Goal: Task Accomplishment & Management: Complete application form

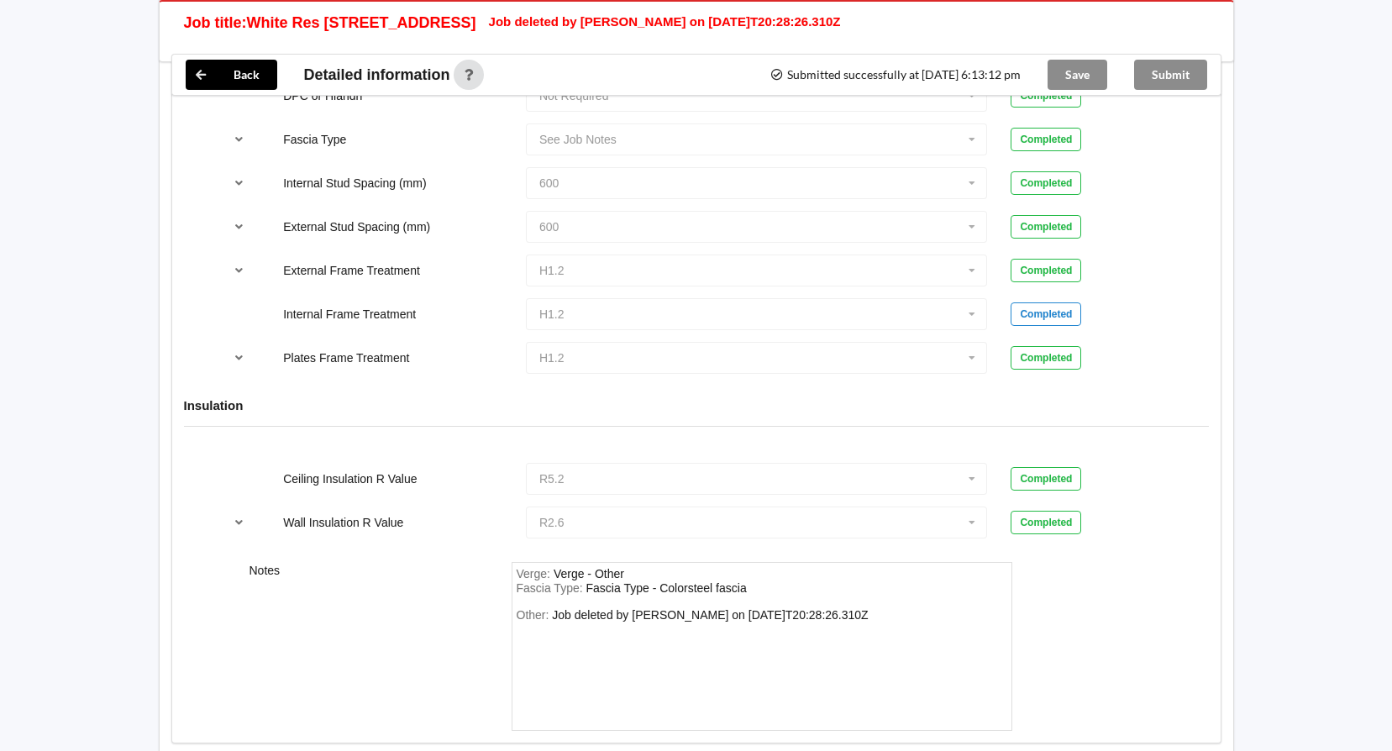
scroll to position [1722, 0]
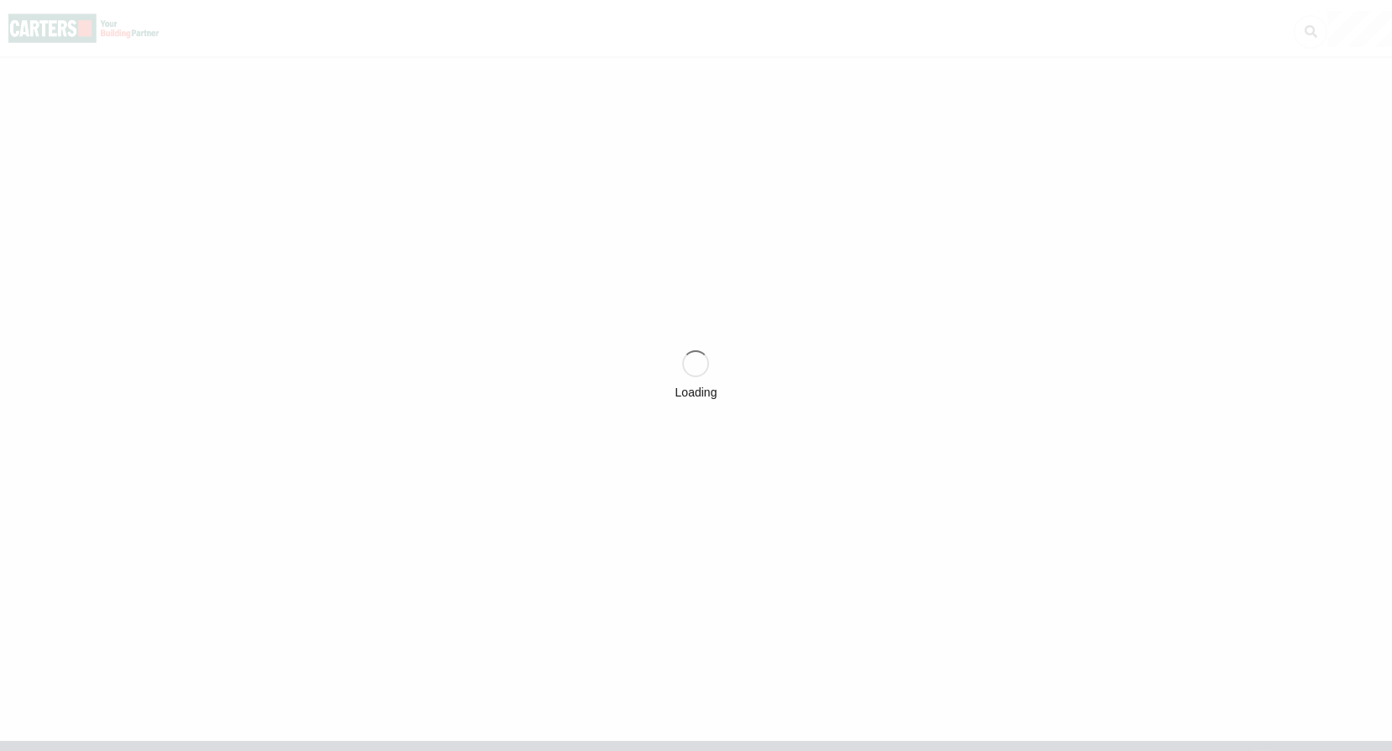
scroll to position [17, 0]
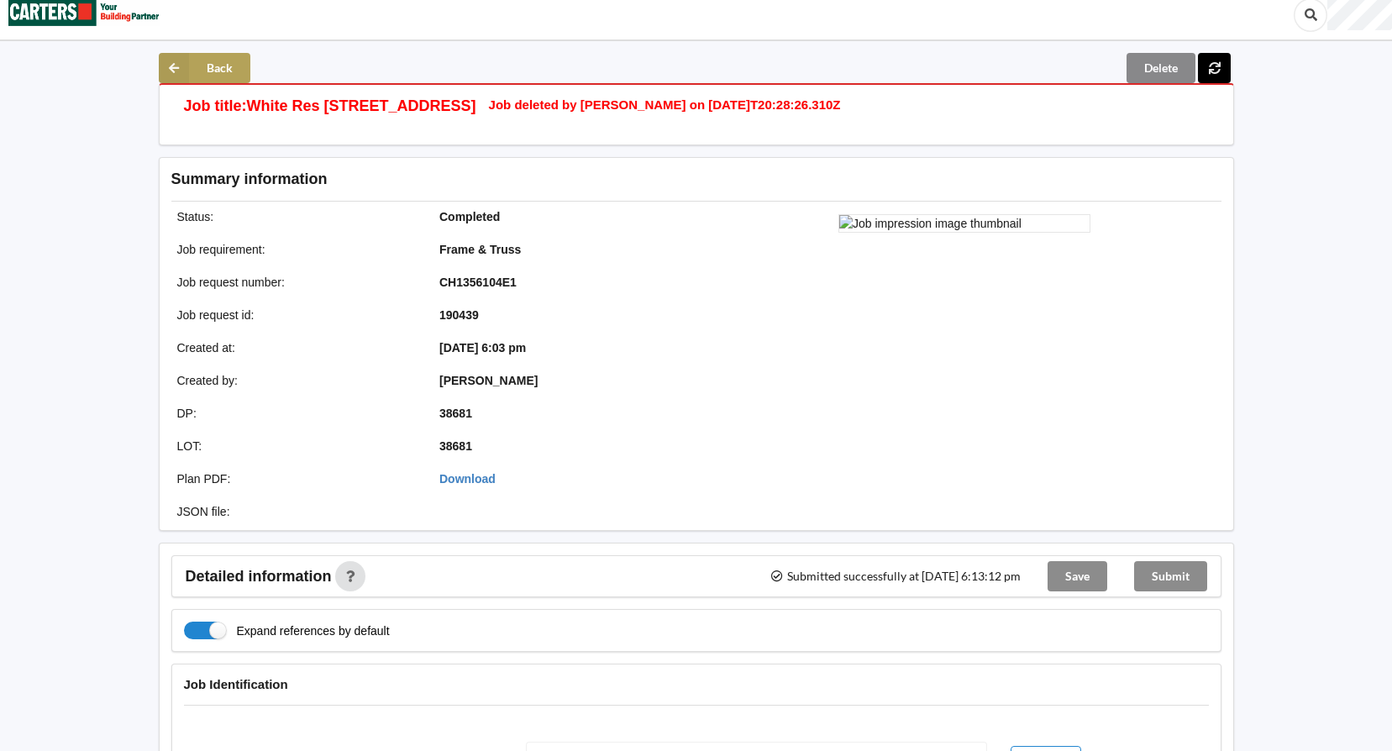
click at [186, 59] on icon at bounding box center [174, 68] width 30 height 30
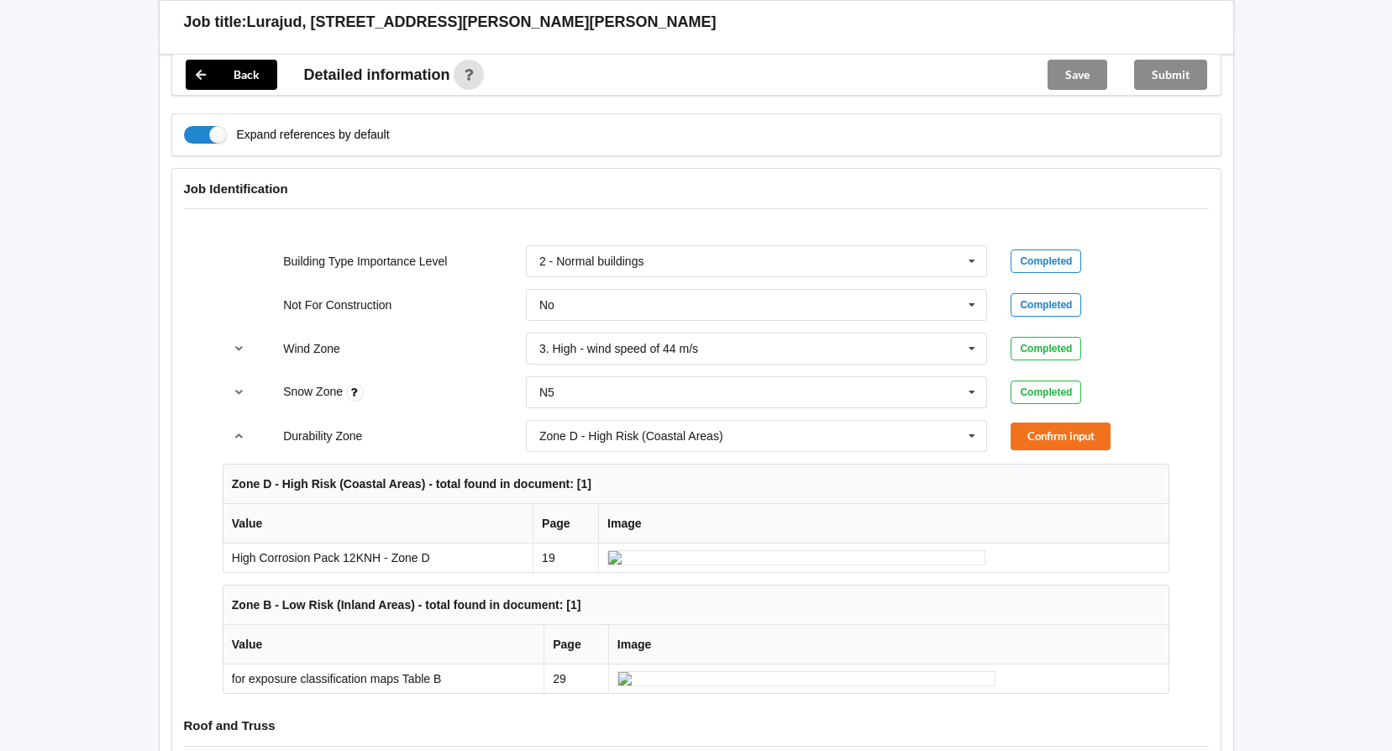
scroll to position [588, 0]
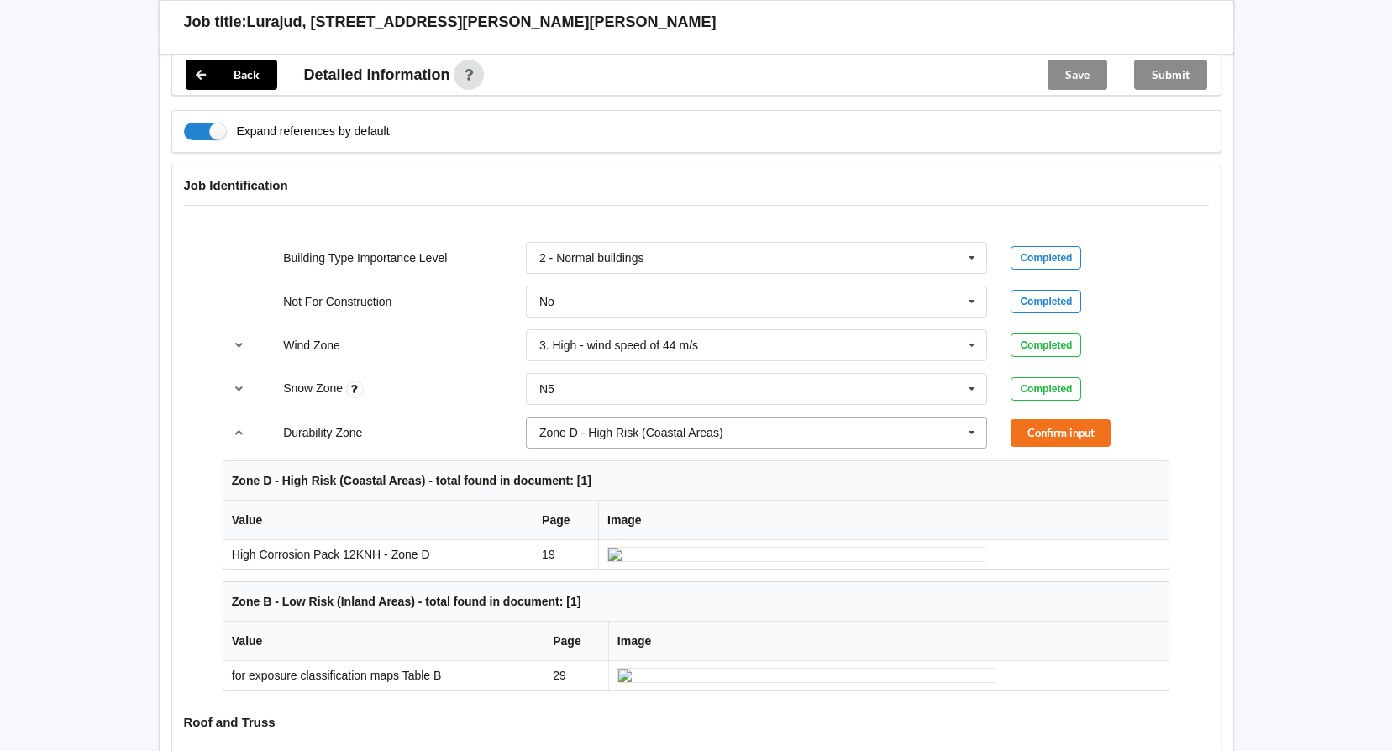
click at [974, 418] on icon at bounding box center [972, 433] width 25 height 31
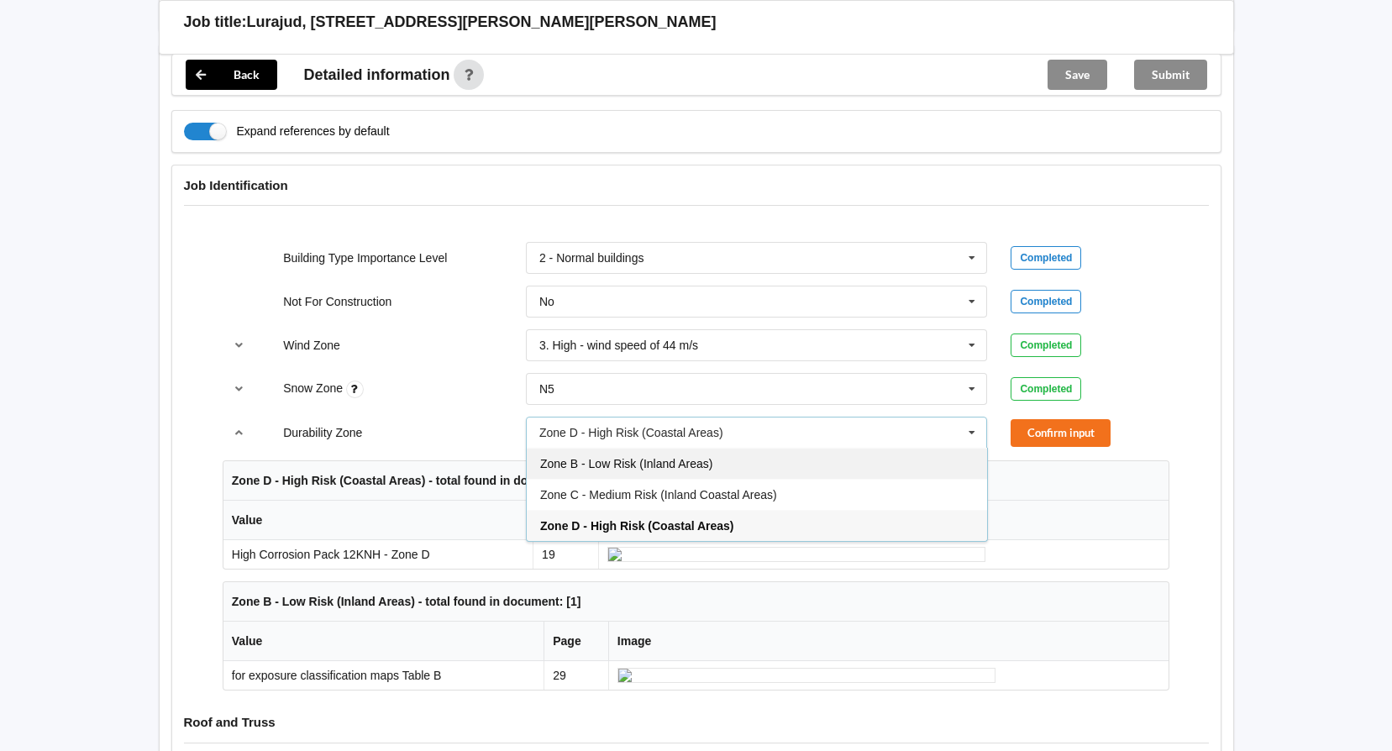
click at [673, 448] on div "Zone B - Low Risk (Inland Areas)" at bounding box center [757, 463] width 460 height 31
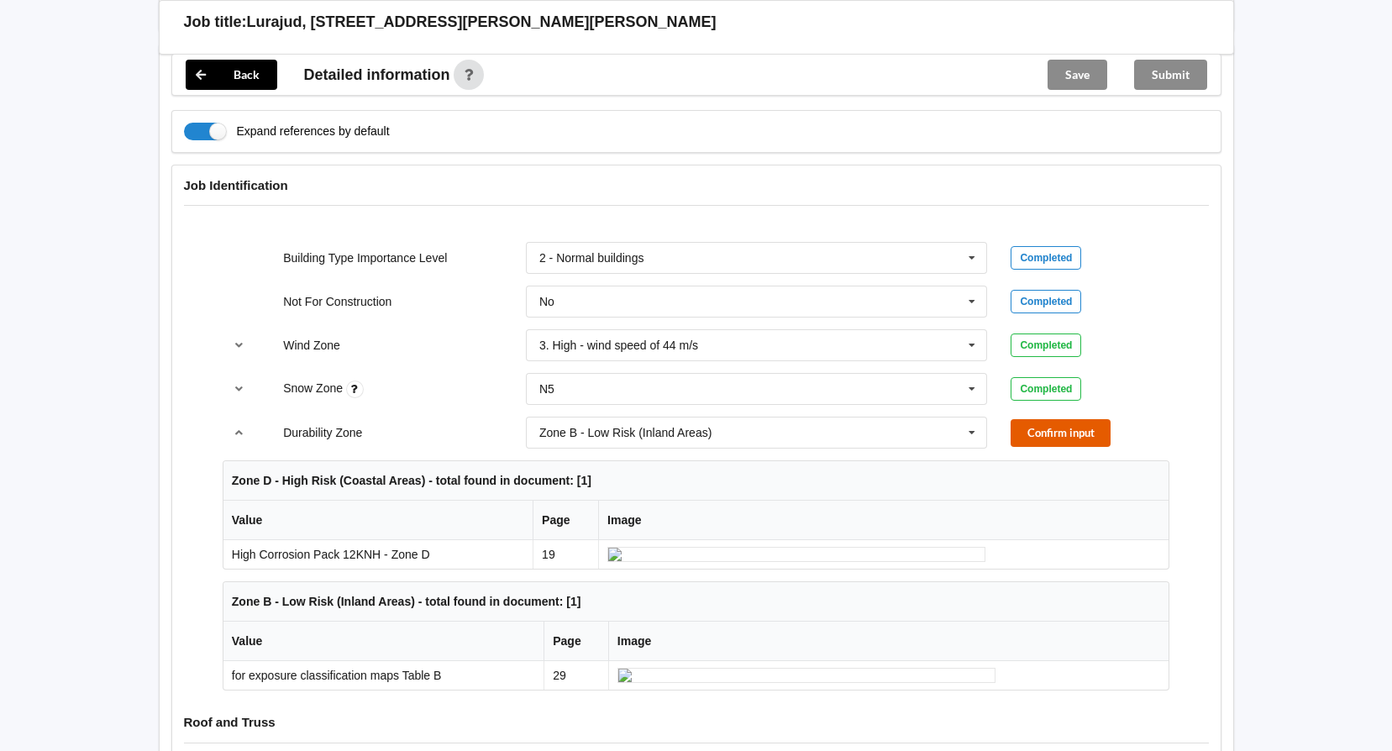
click at [1035, 419] on button "Confirm input" at bounding box center [1061, 433] width 100 height 28
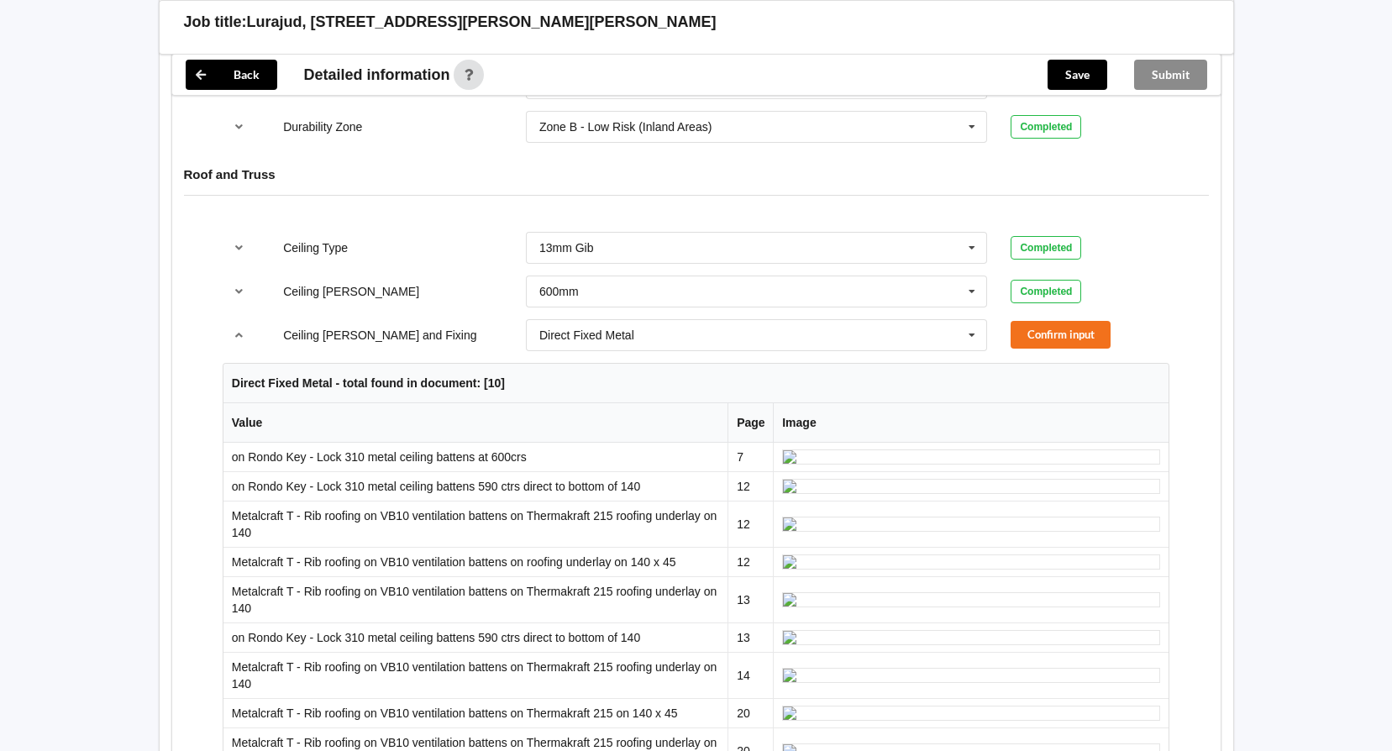
scroll to position [924, 0]
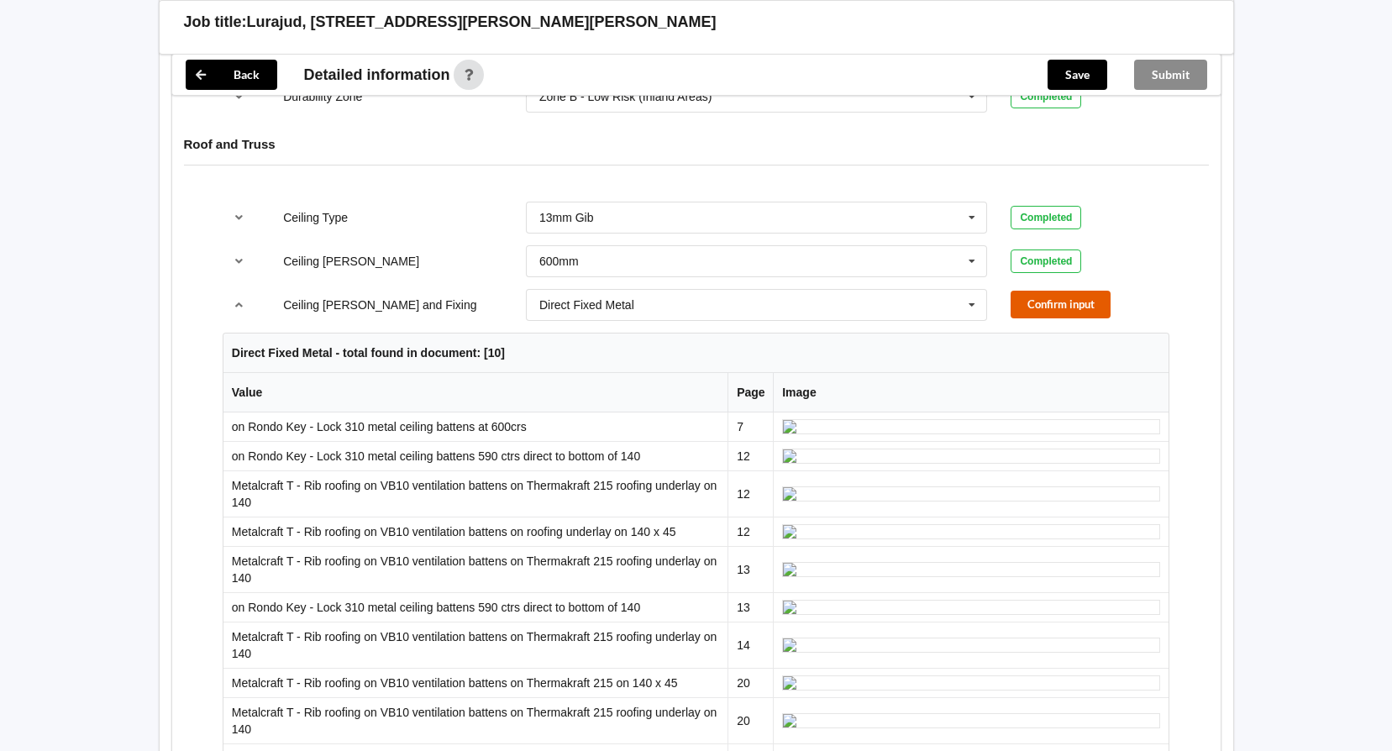
click at [1039, 291] on button "Confirm input" at bounding box center [1061, 305] width 100 height 28
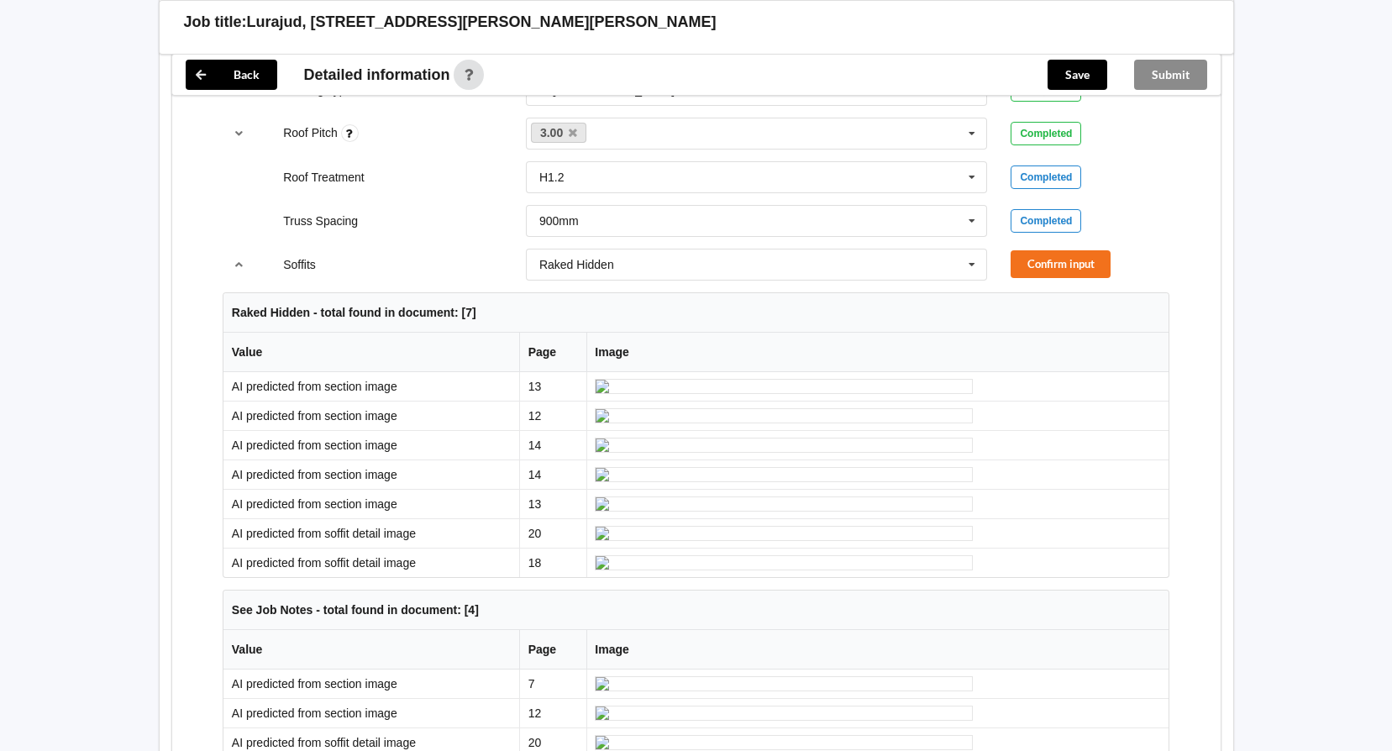
scroll to position [1176, 0]
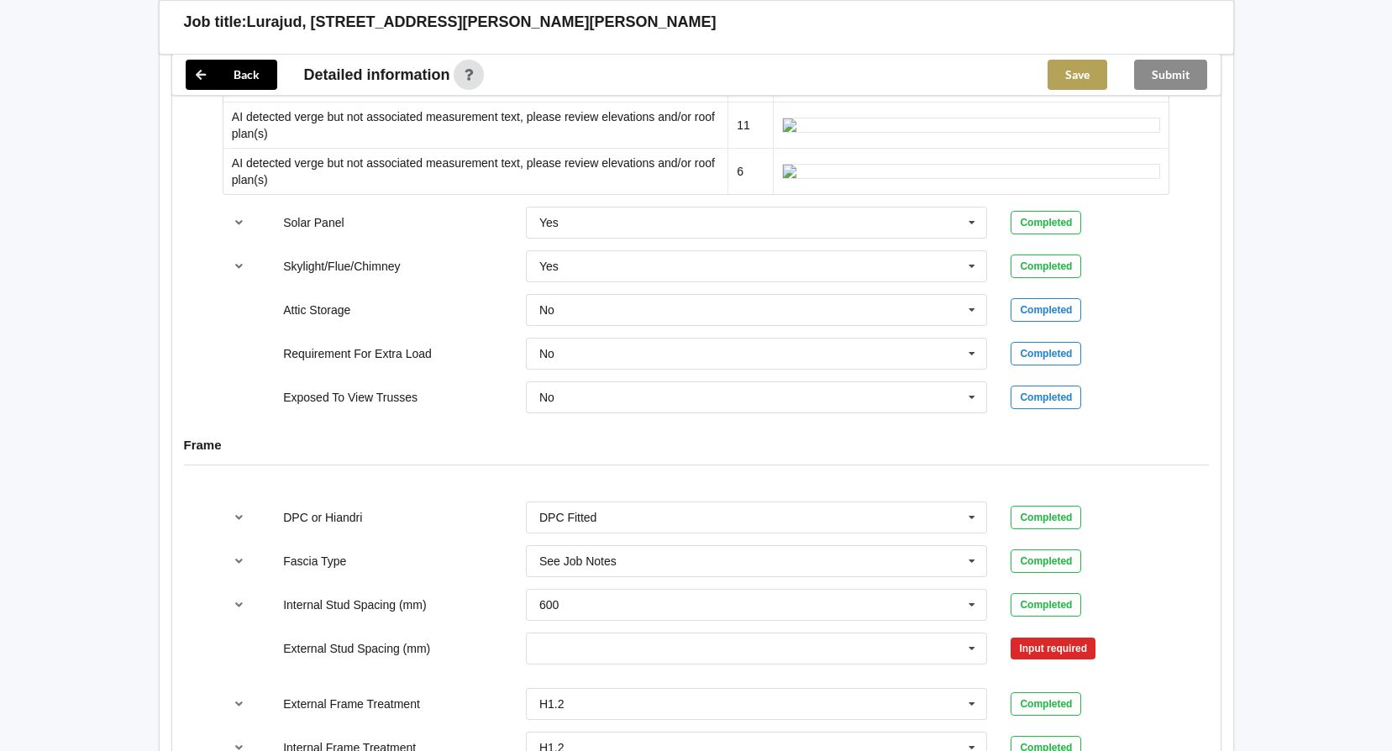
click at [1066, 85] on button "Save" at bounding box center [1078, 75] width 60 height 30
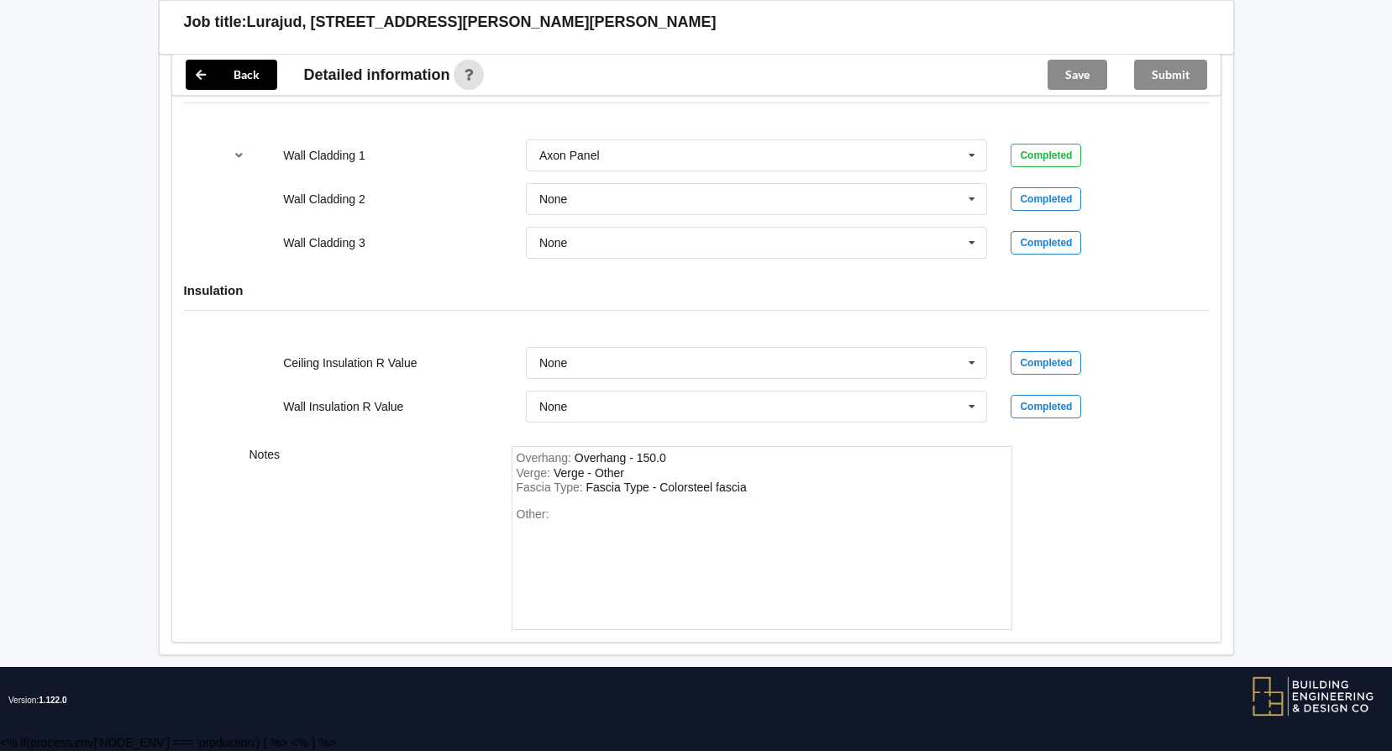
scroll to position [3697, 0]
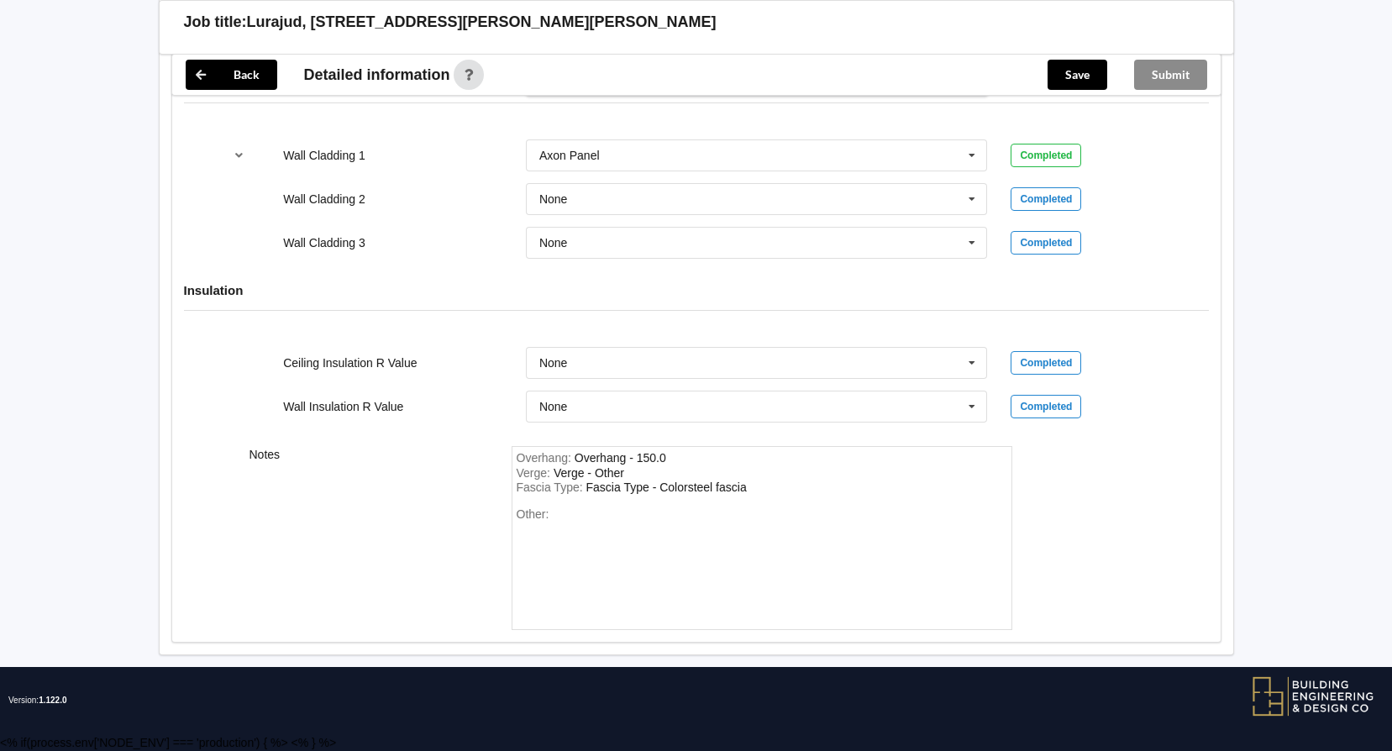
scroll to position [92, 0]
click at [717, 24] on span "Multiple Values – See As Per Plan" at bounding box center [628, 17] width 177 height 13
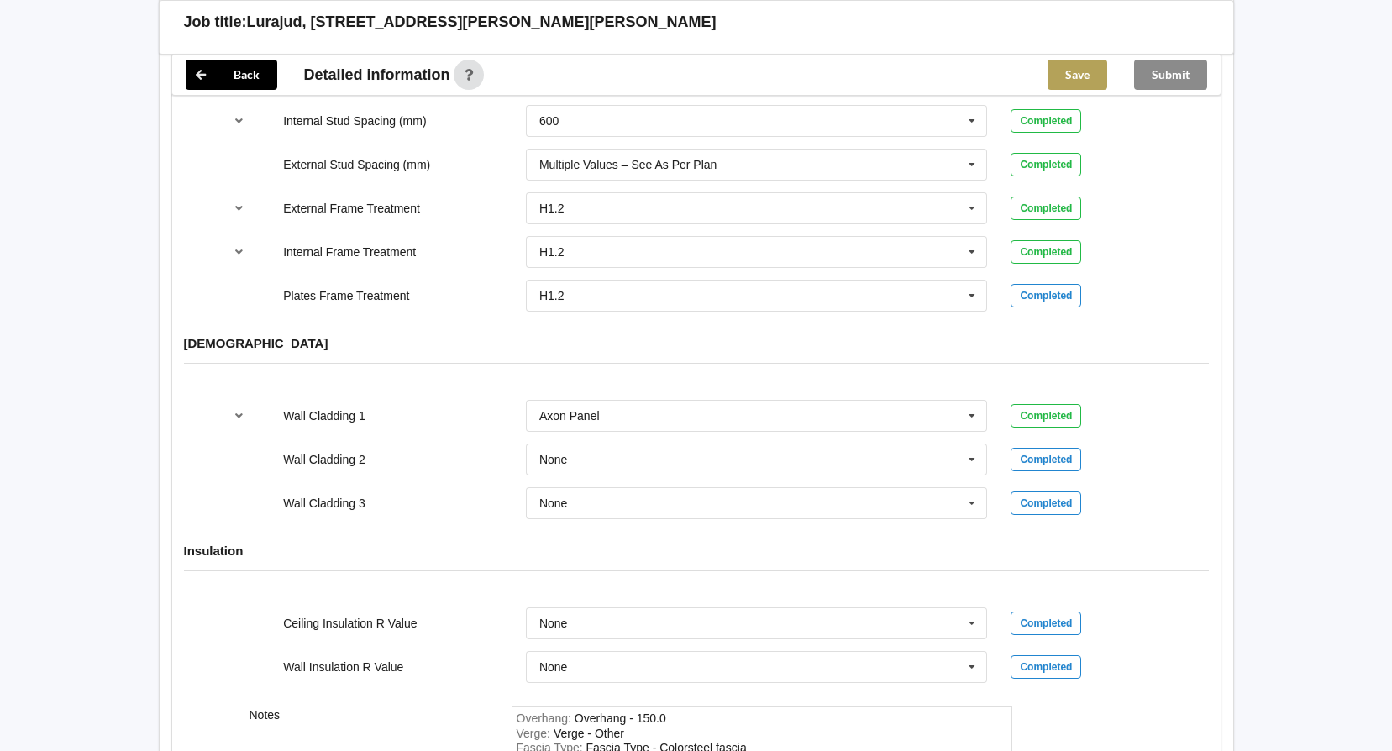
click at [1074, 74] on button "Save" at bounding box center [1078, 75] width 60 height 30
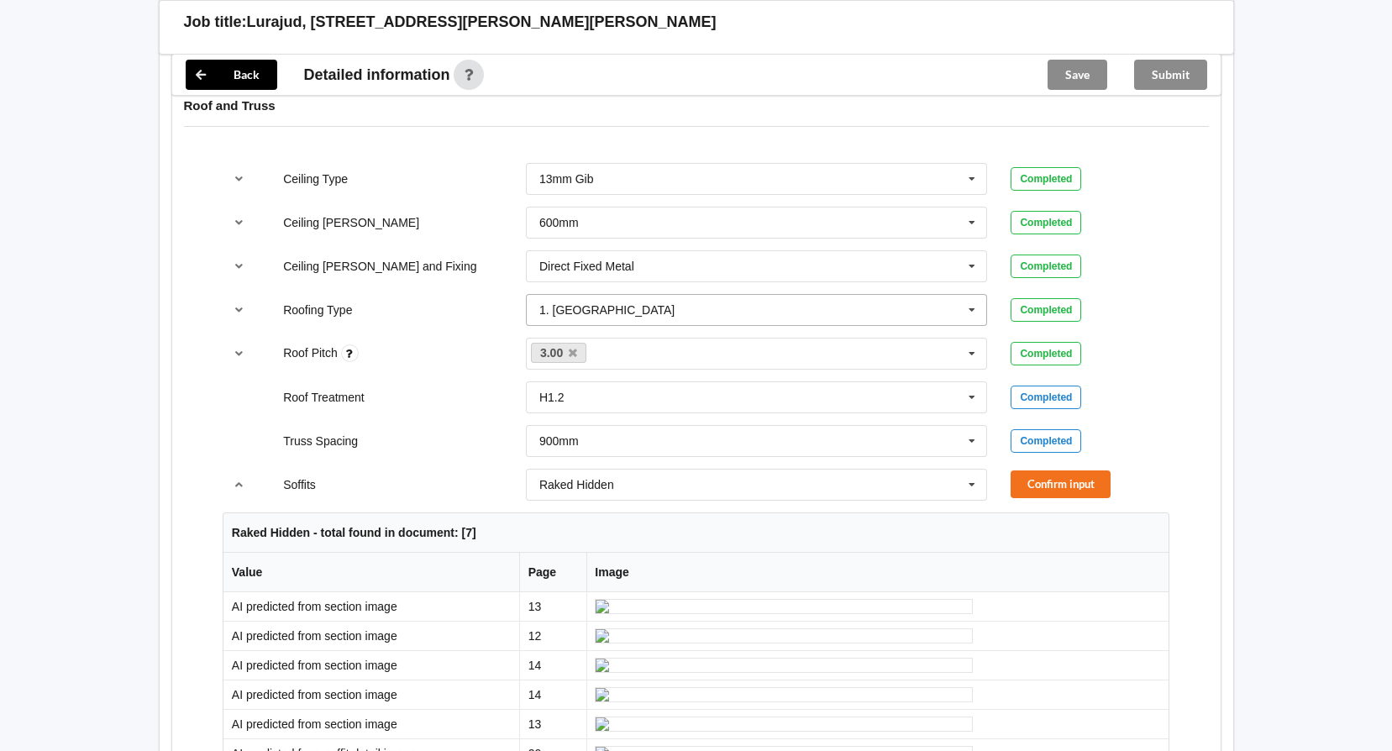
scroll to position [927, 0]
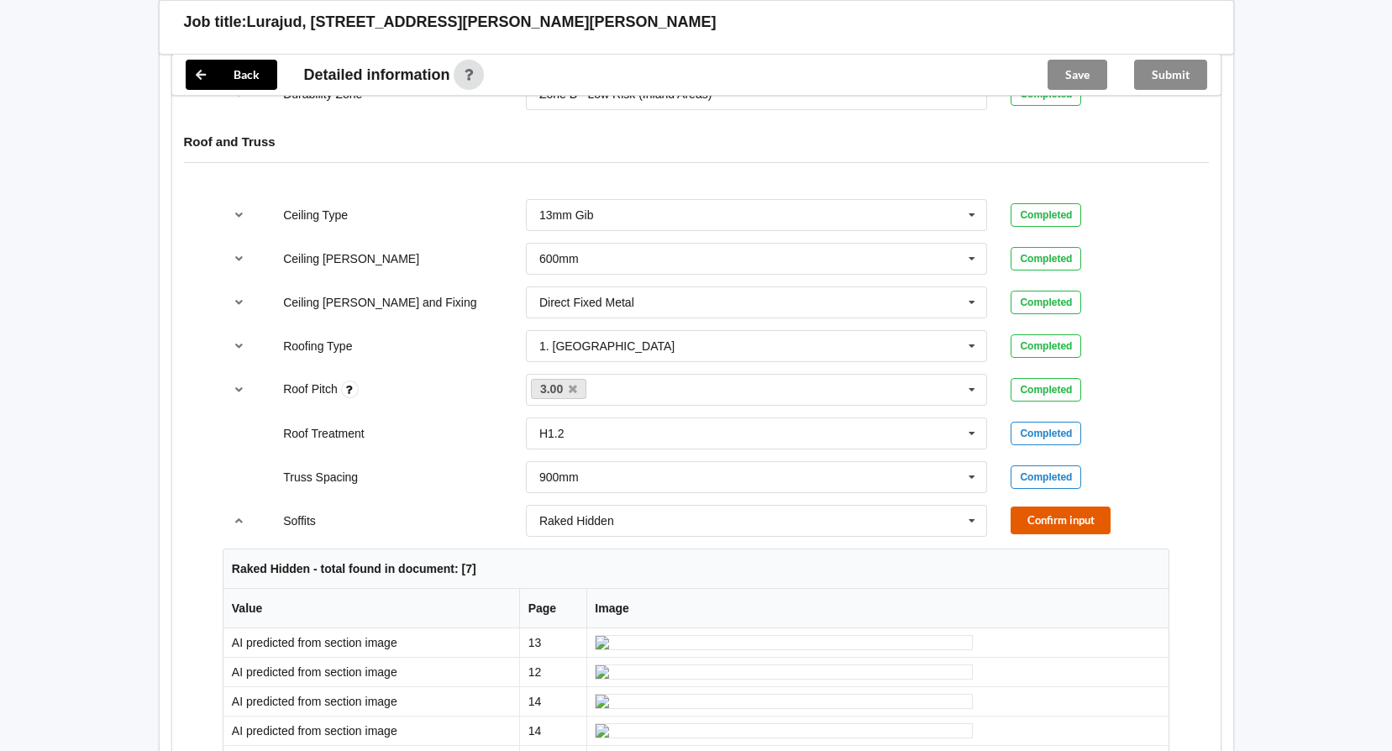
click at [1031, 507] on button "Confirm input" at bounding box center [1061, 521] width 100 height 28
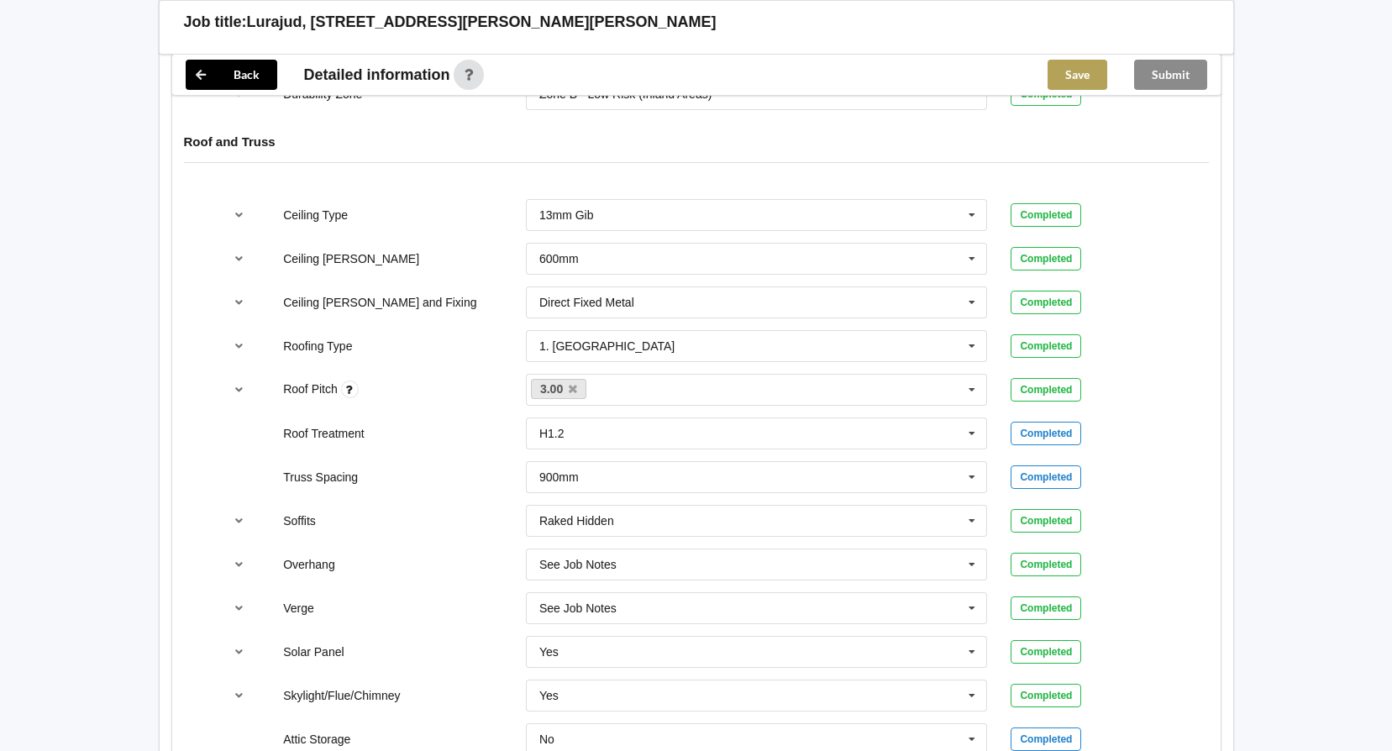
click at [1087, 78] on button "Save" at bounding box center [1078, 75] width 60 height 30
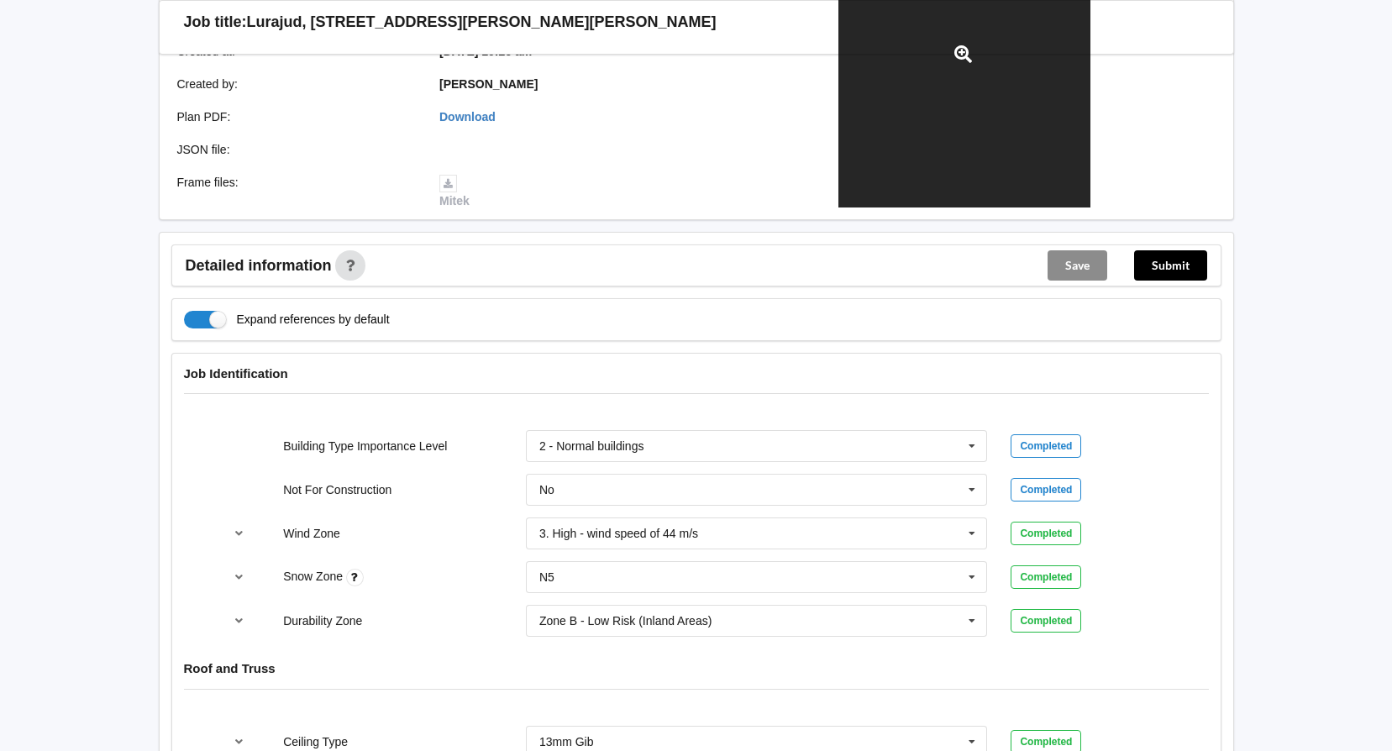
scroll to position [507, 0]
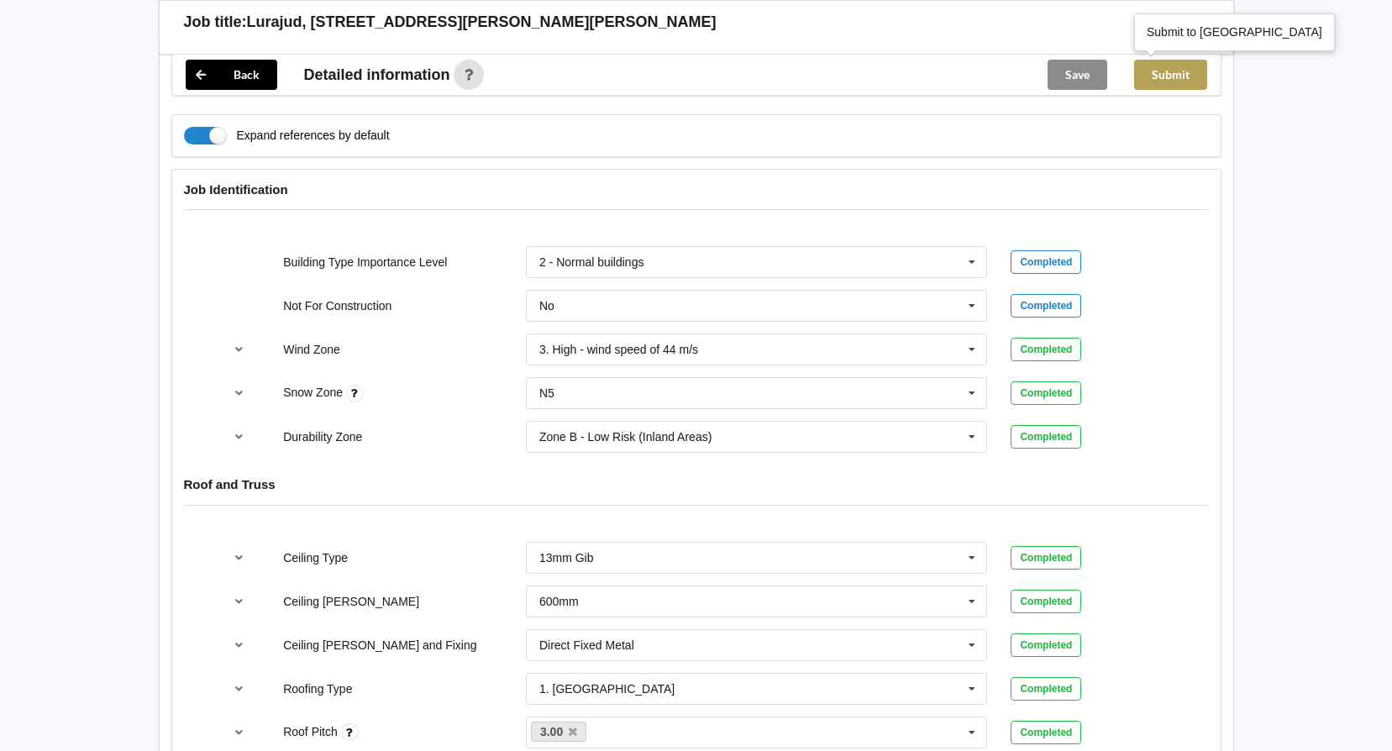
click at [1175, 76] on button "Submit" at bounding box center [1170, 75] width 73 height 30
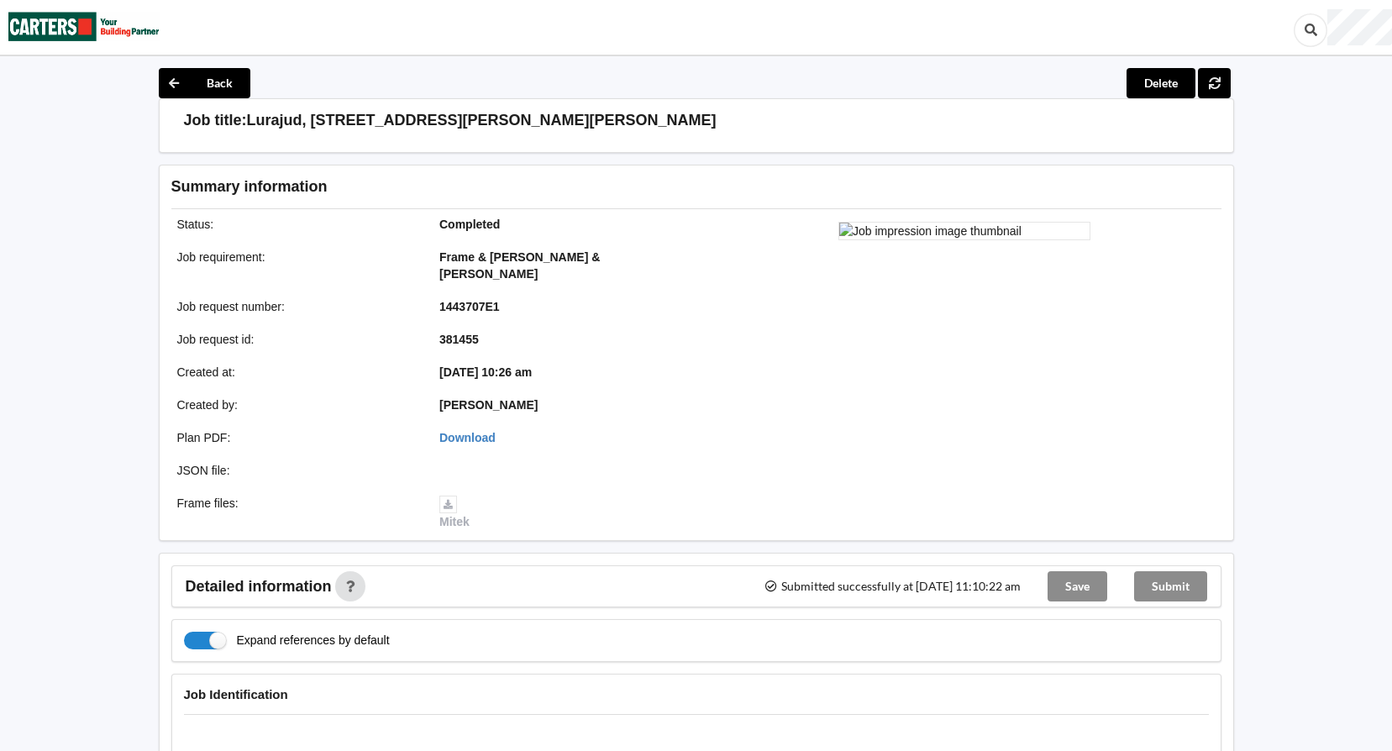
scroll to position [0, 0]
